Goal: Communication & Community: Answer question/provide support

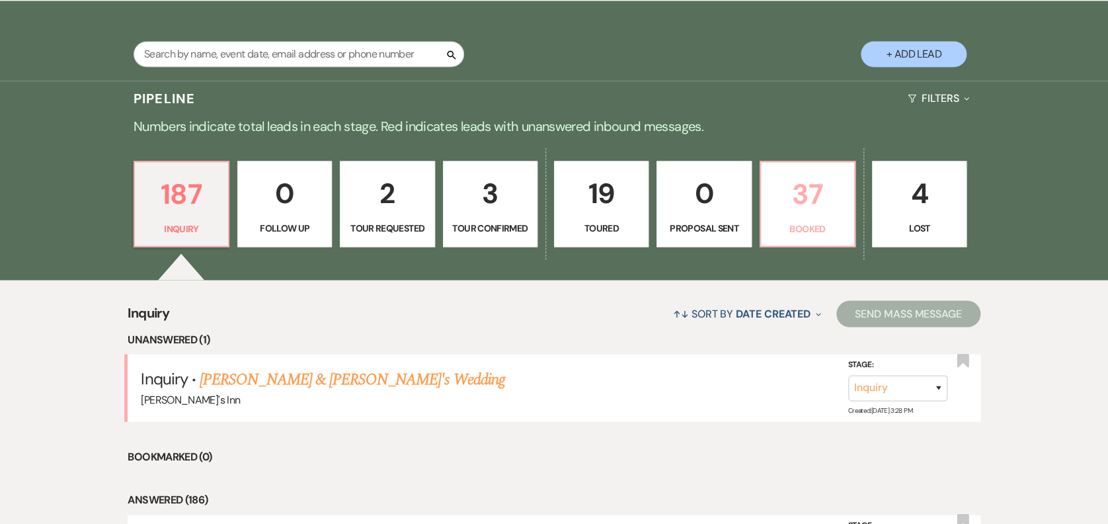
click at [793, 196] on p "37" at bounding box center [807, 193] width 77 height 44
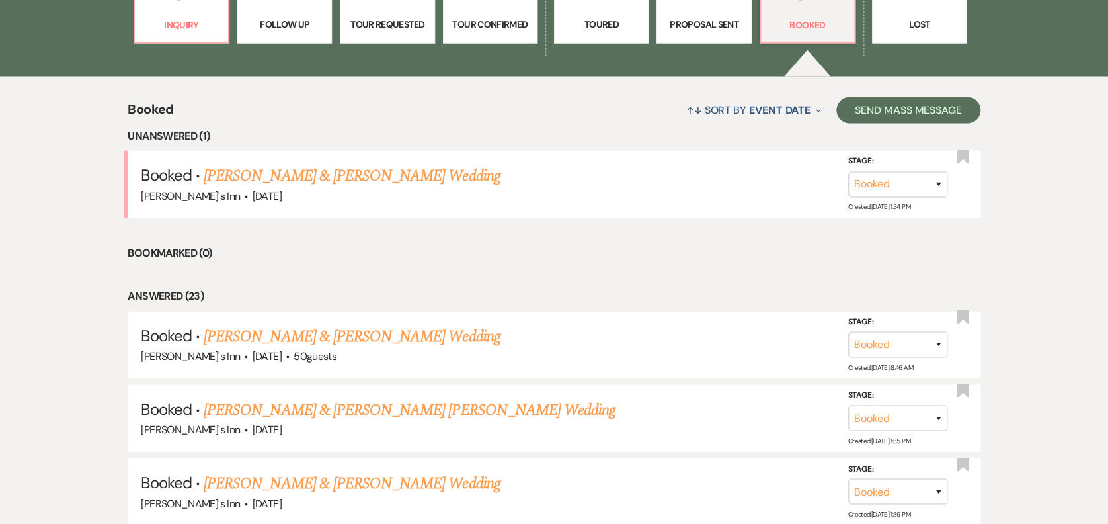
scroll to position [1250, 0]
click at [420, 407] on link "[PERSON_NAME] & [PERSON_NAME] [PERSON_NAME] Wedding" at bounding box center [410, 409] width 412 height 24
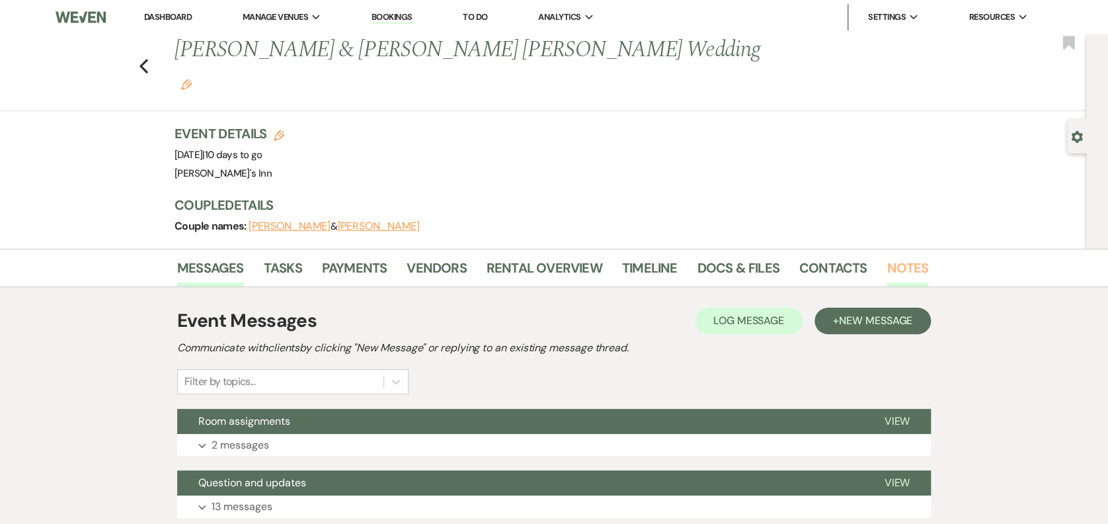
click at [915, 257] on link "Notes" at bounding box center [908, 271] width 42 height 29
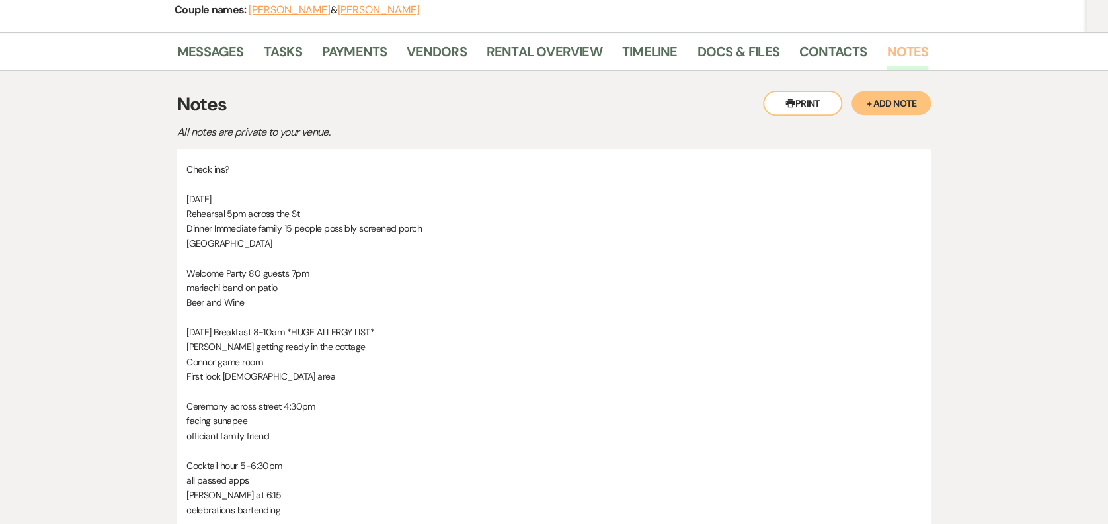
scroll to position [217, 0]
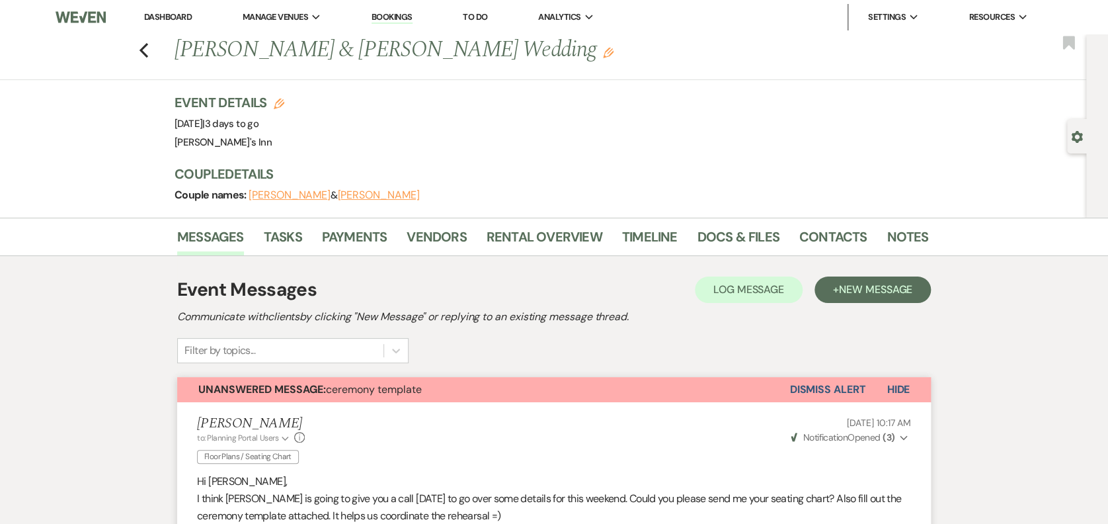
scroll to position [458, 0]
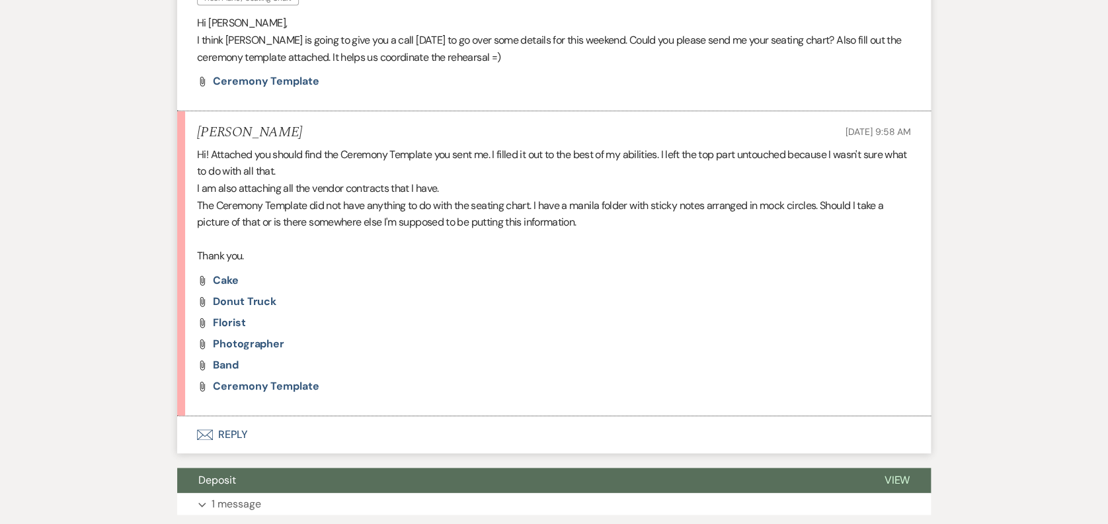
click at [206, 435] on icon "Envelope" at bounding box center [205, 434] width 16 height 11
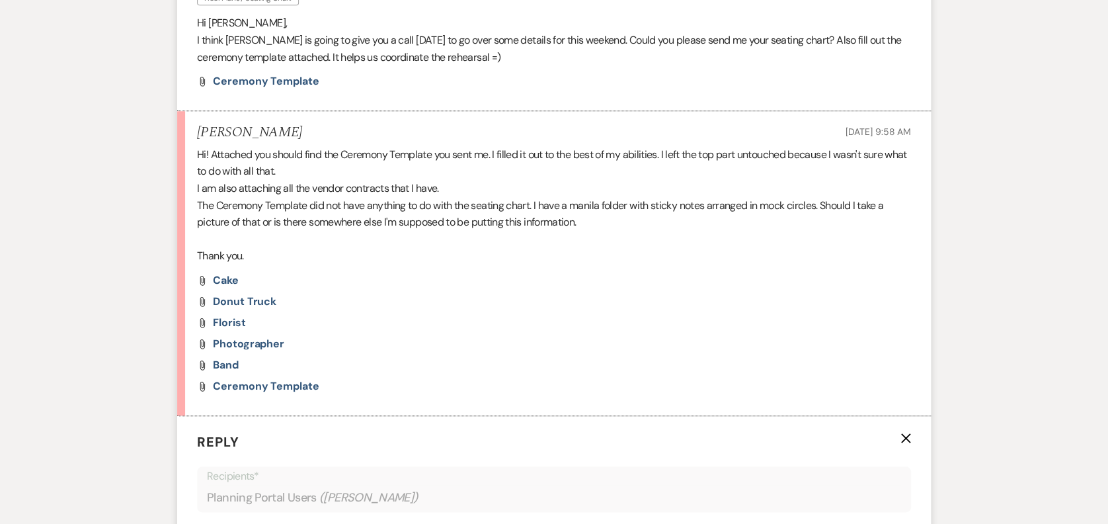
scroll to position [916, 0]
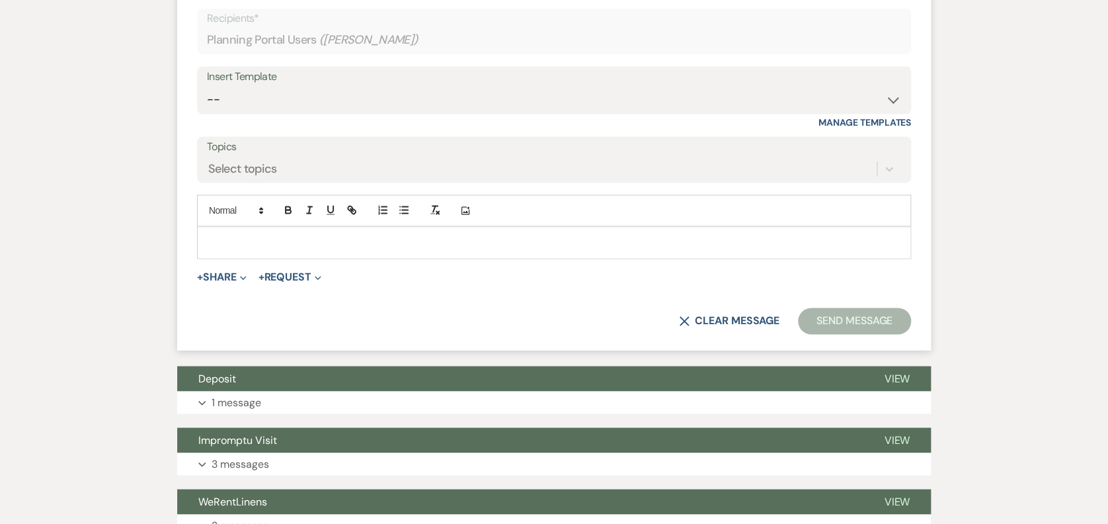
click at [237, 235] on p at bounding box center [554, 242] width 693 height 15
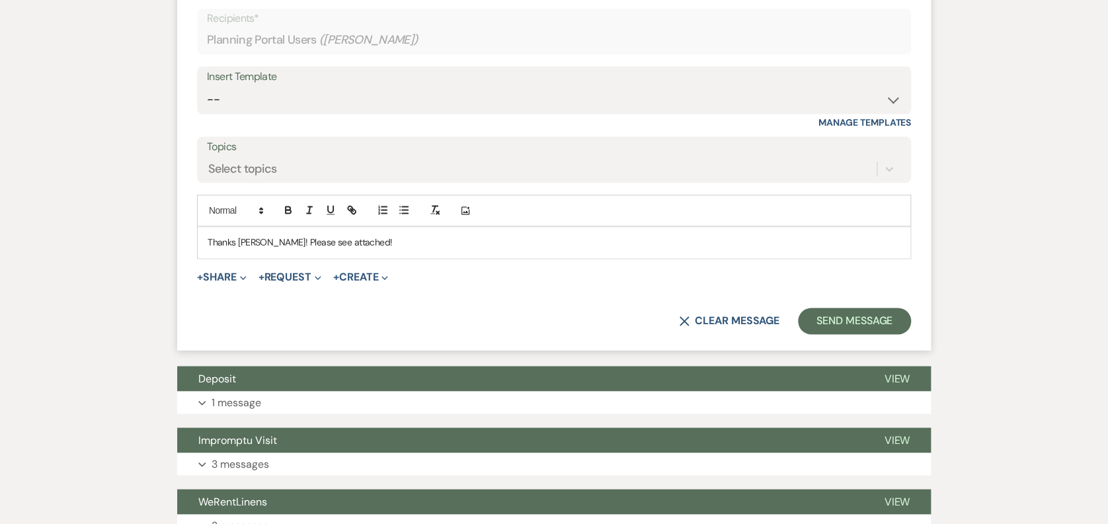
click at [204, 283] on span "+ Share Expand Doc Upload Documents Add Photo Images Pref Vendors Preferred ven…" at bounding box center [222, 277] width 50 height 16
click at [222, 280] on button "+ Share Expand" at bounding box center [222, 277] width 50 height 11
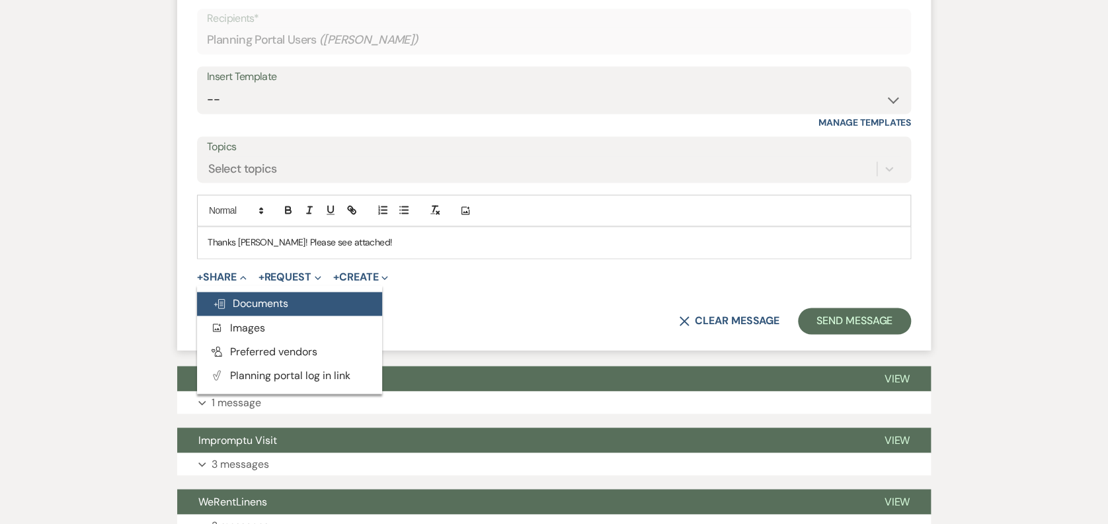
click at [279, 296] on span "Doc Upload Documents" at bounding box center [250, 303] width 75 height 14
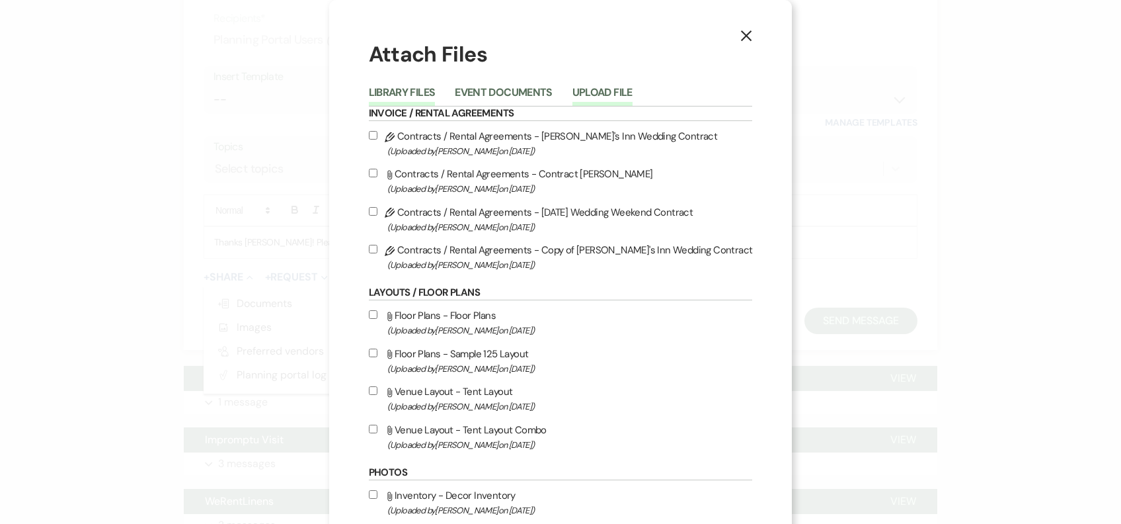
click at [617, 87] on button "Upload File" at bounding box center [602, 96] width 60 height 19
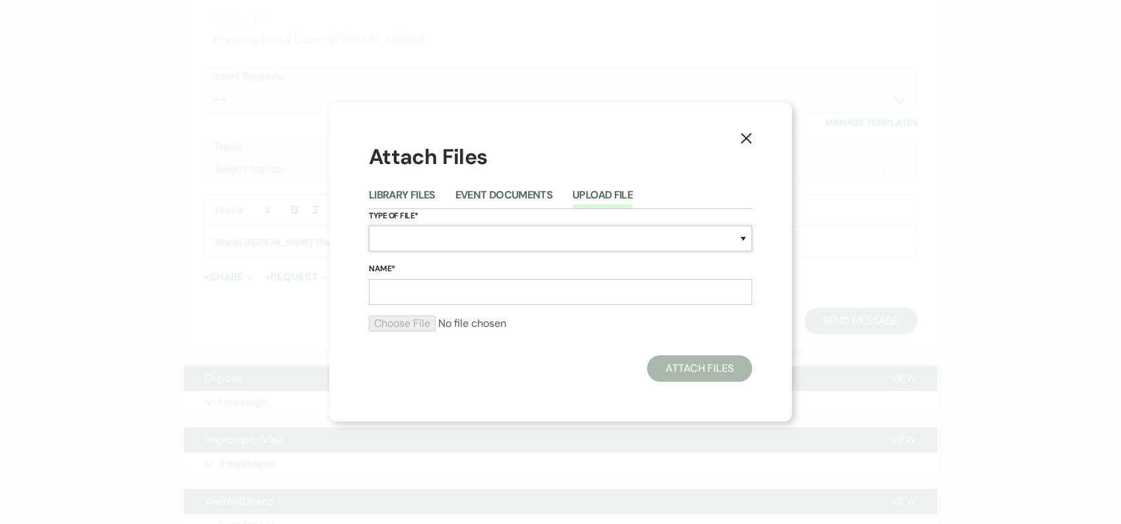
click at [473, 232] on select "Special Event Insurance Vendor Certificate of Insurance Contracts / Rental Agre…" at bounding box center [560, 238] width 383 height 26
select select "24"
click at [369, 225] on select "Special Event Insurance Vendor Certificate of Insurance Contracts / Rental Agre…" at bounding box center [560, 238] width 383 height 26
click at [471, 313] on form "Type of File* Special Event Insurance Vendor Certificate of Insurance Contracts…" at bounding box center [560, 276] width 383 height 134
click at [480, 294] on input "Name*" at bounding box center [560, 292] width 383 height 26
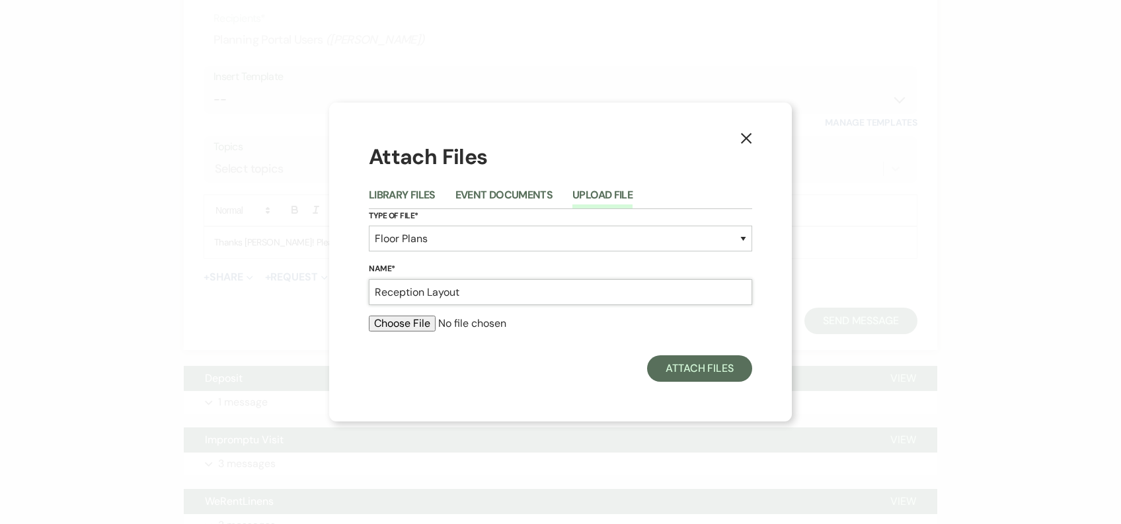
type input "Reception Layout"
click at [432, 321] on input "file" at bounding box center [560, 323] width 383 height 16
type input "C:\fakepath\Baker.jpeg"
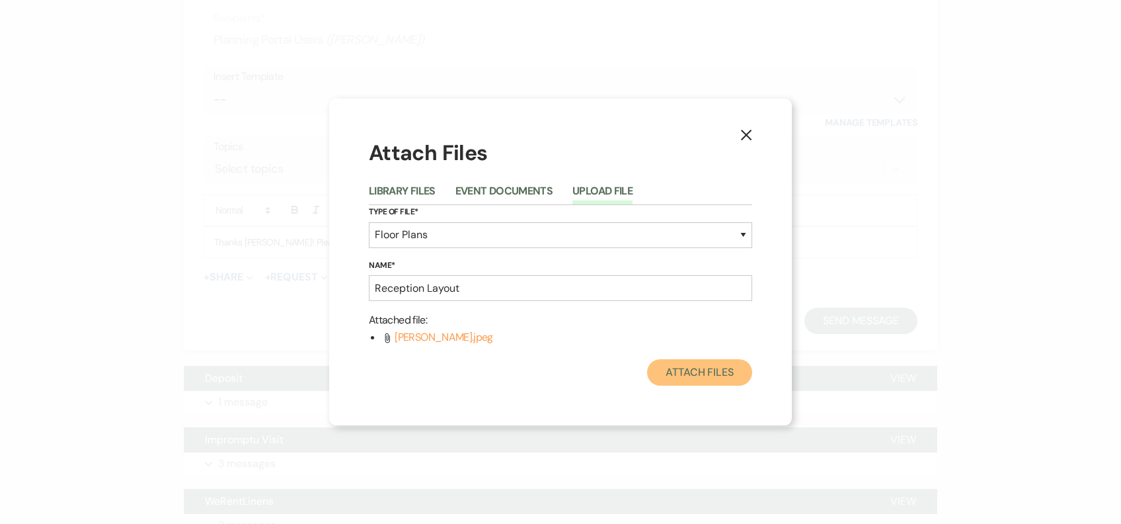
click at [699, 381] on button "Attach Files" at bounding box center [699, 372] width 105 height 26
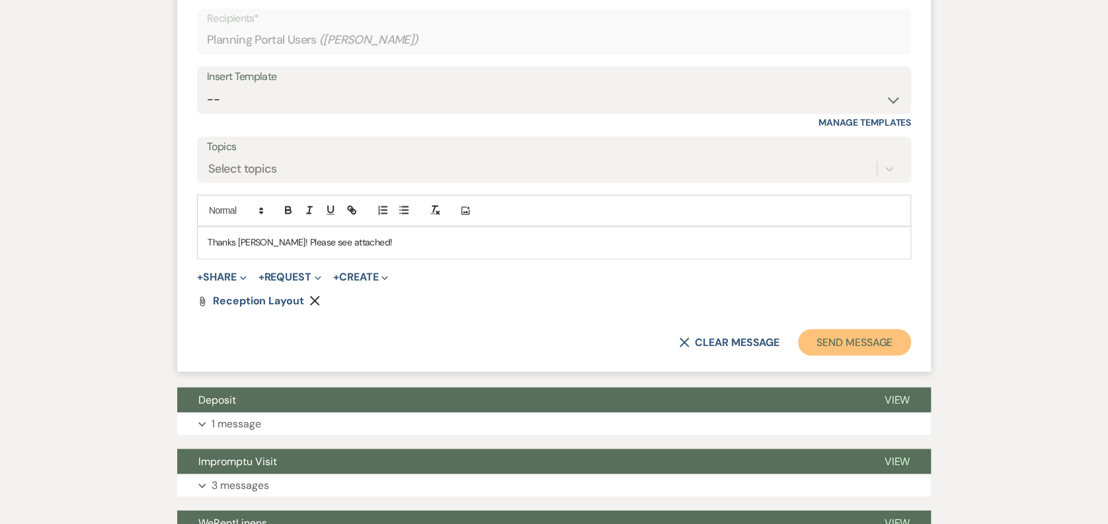
click at [896, 350] on button "Send Message" at bounding box center [854, 342] width 113 height 26
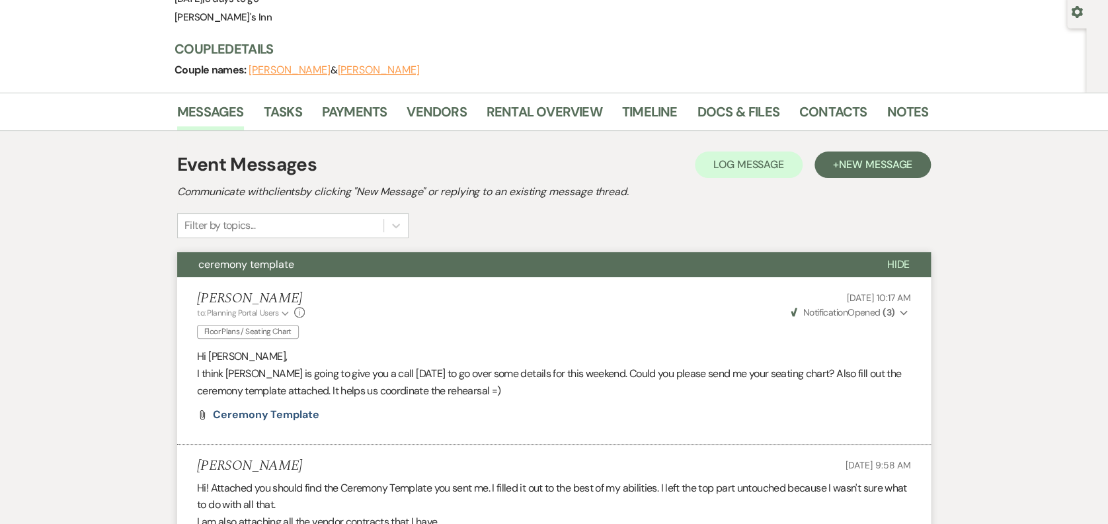
scroll to position [0, 0]
